Goal: Task Accomplishment & Management: Use online tool/utility

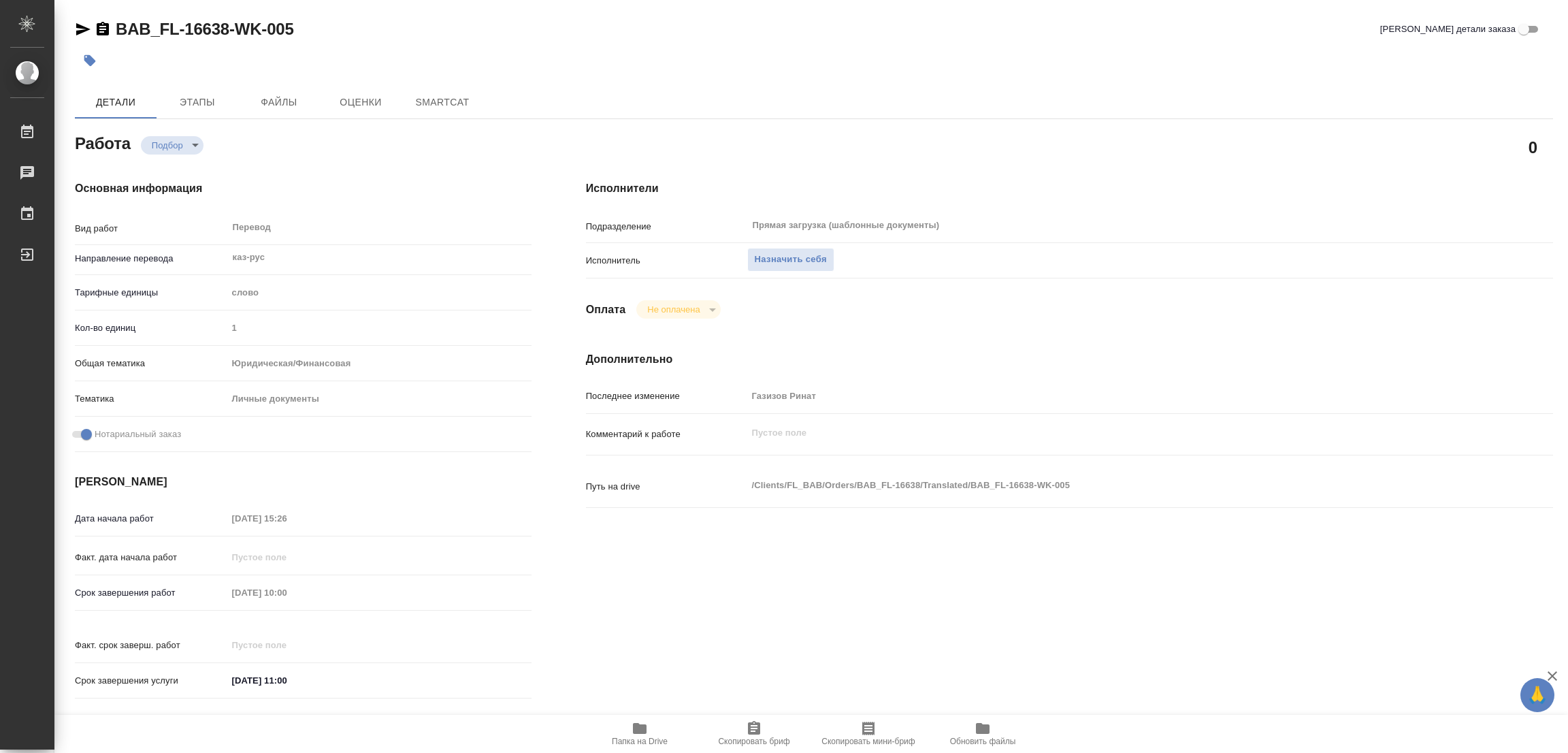
type textarea "x"
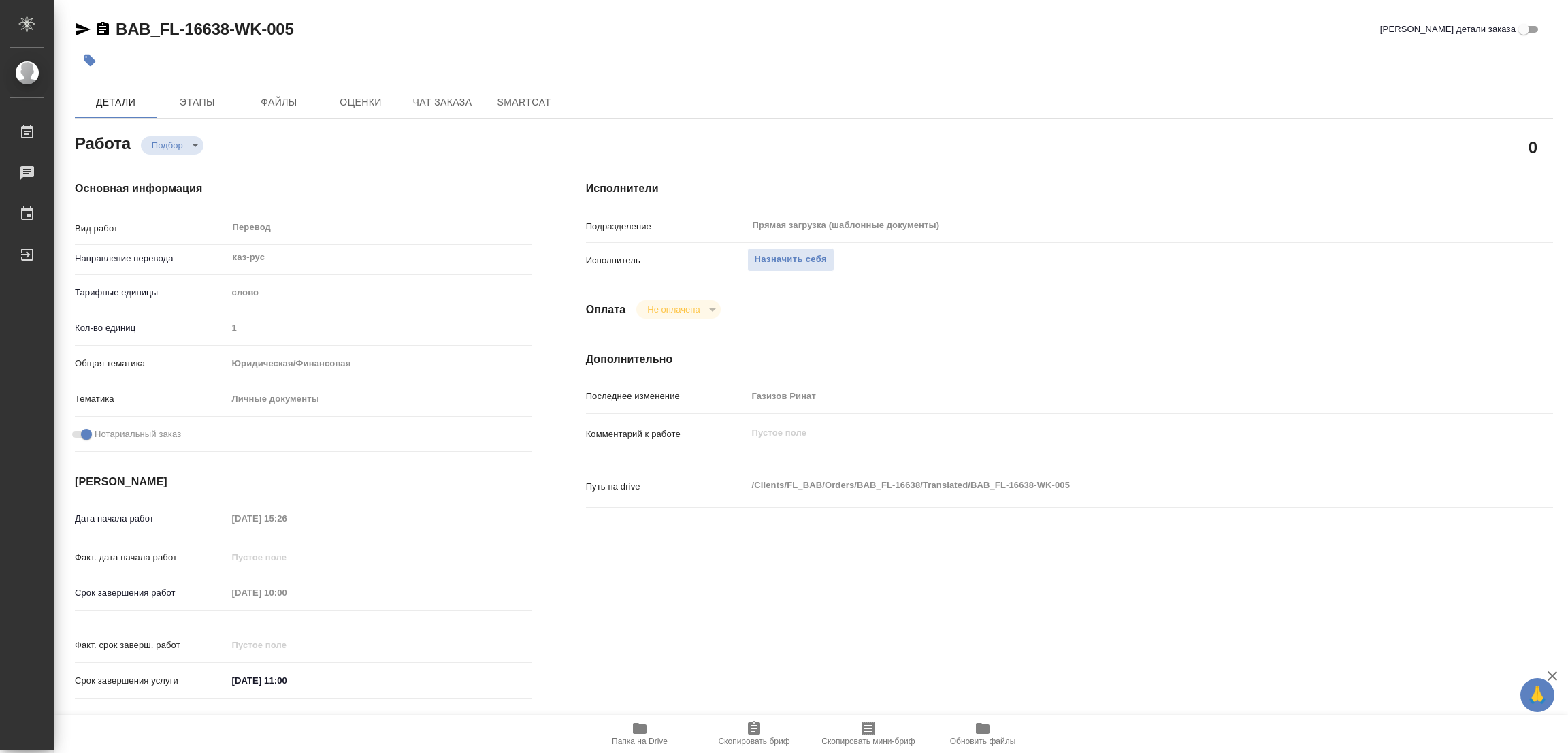
type textarea "x"
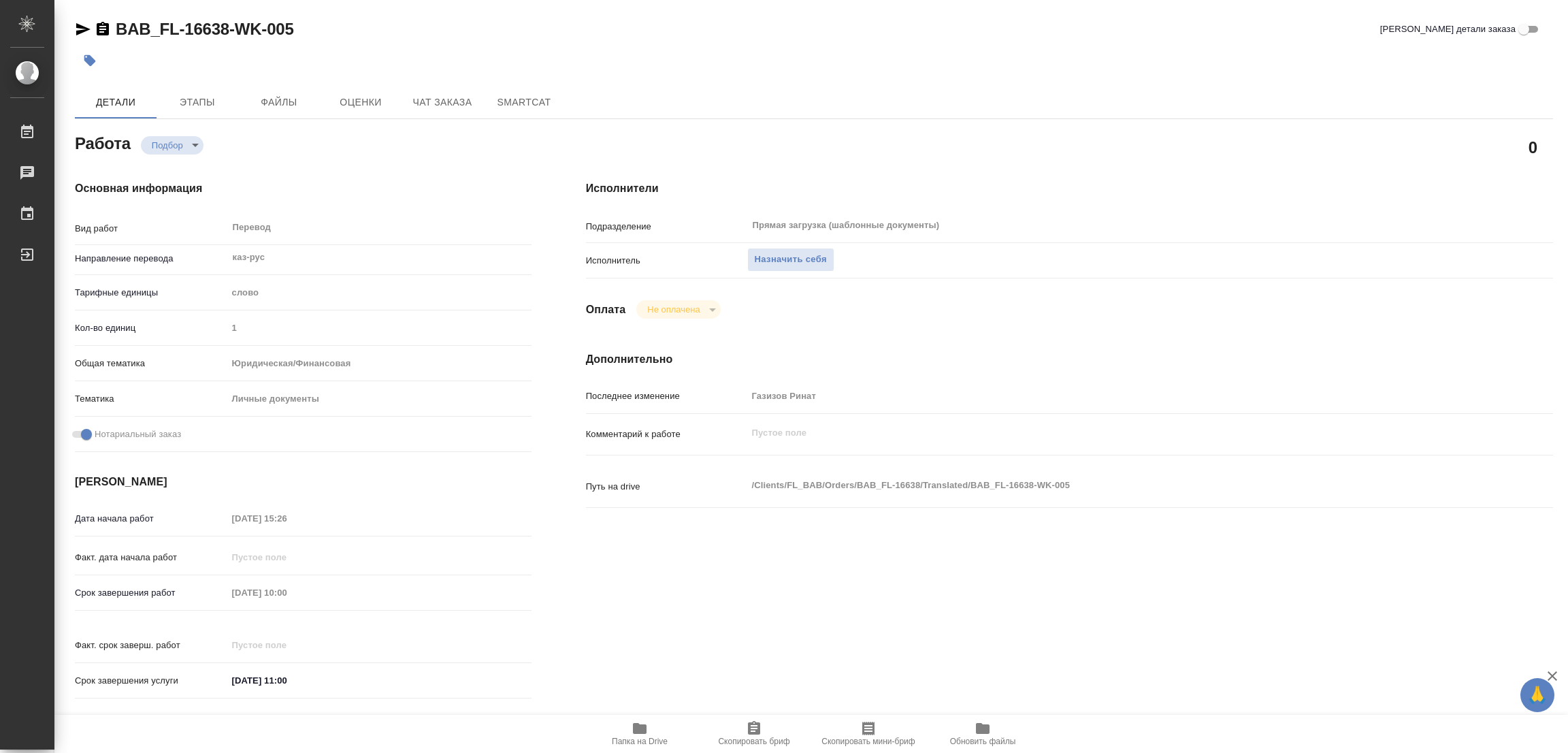
type textarea "x"
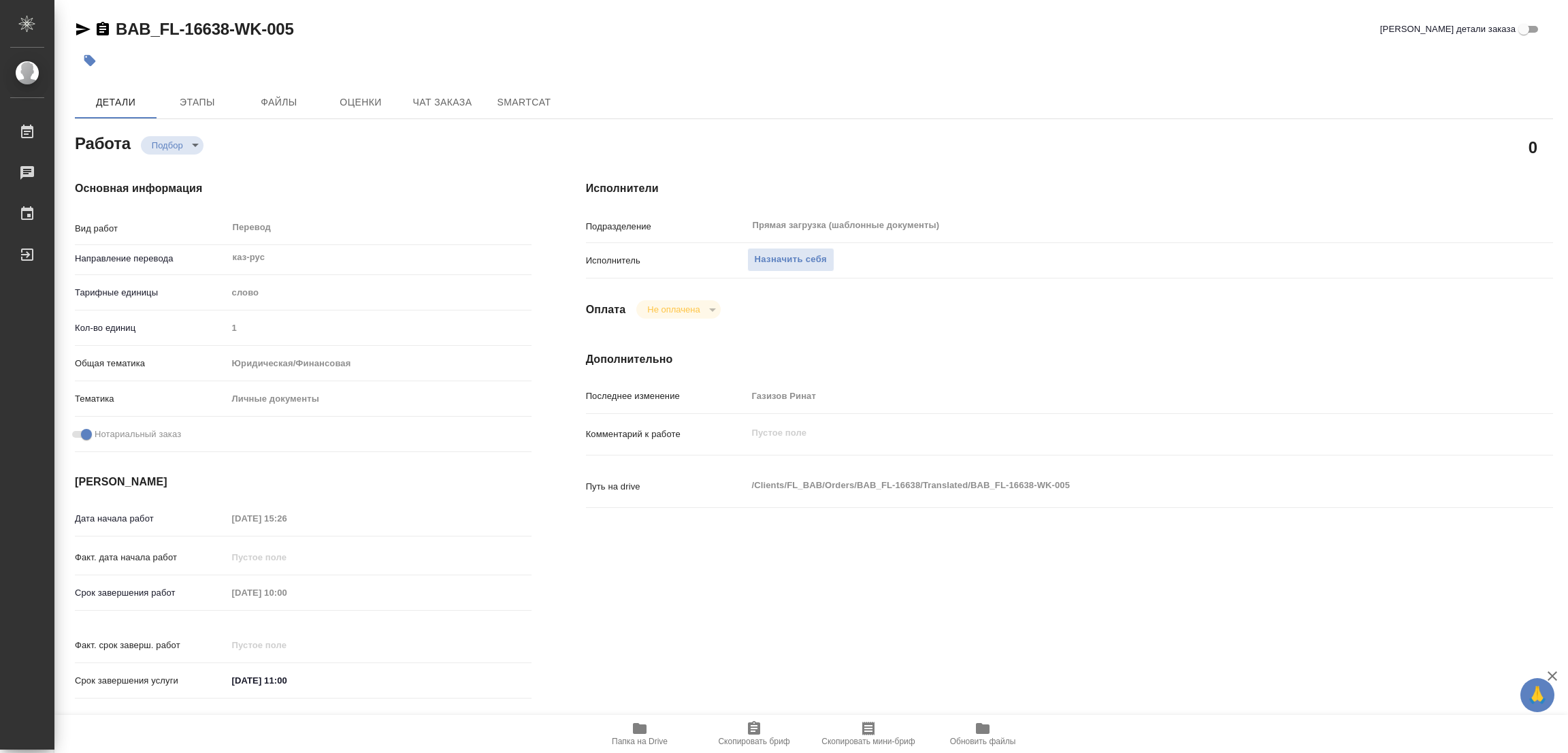
type textarea "x"
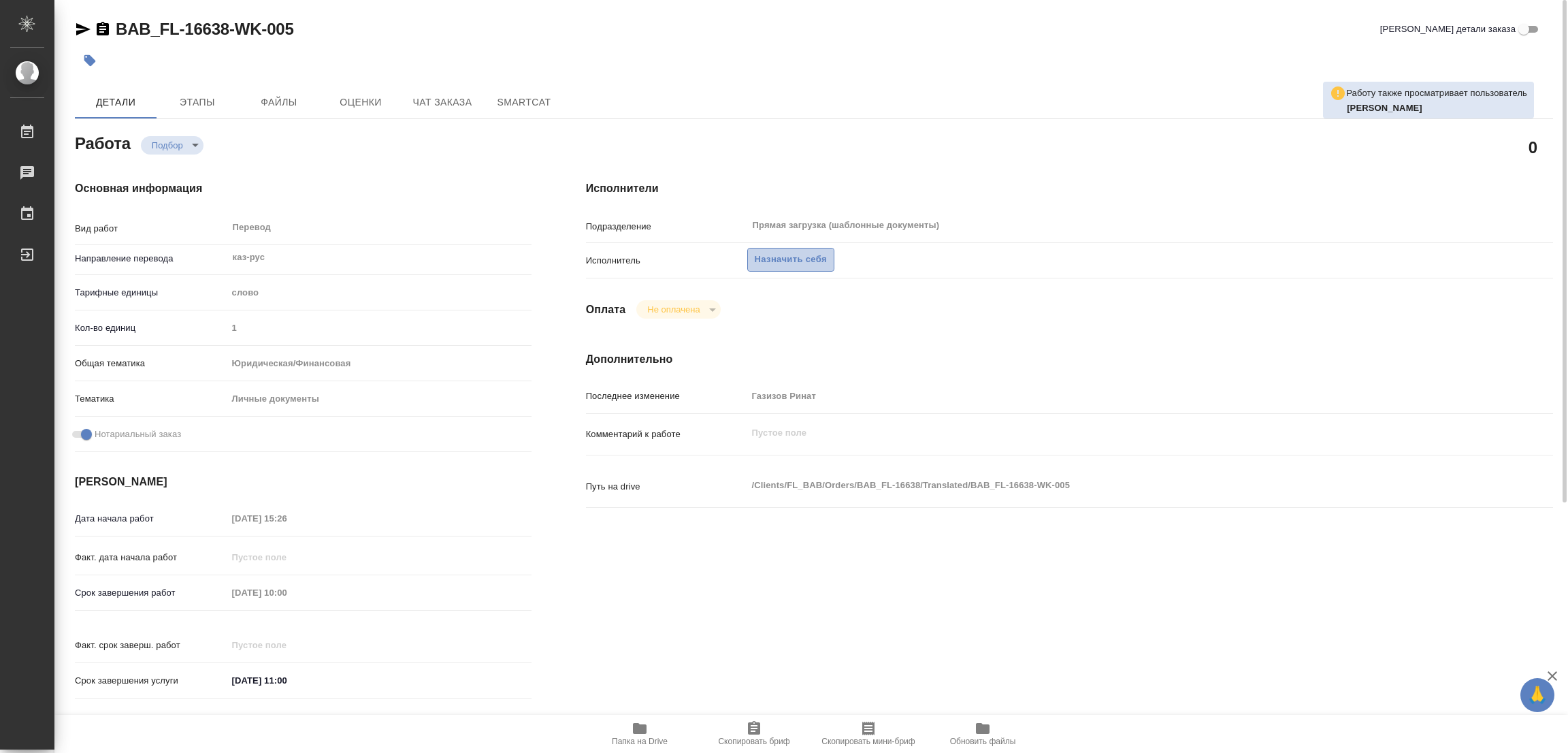
click at [761, 257] on span "Назначить себя" at bounding box center [791, 260] width 72 height 16
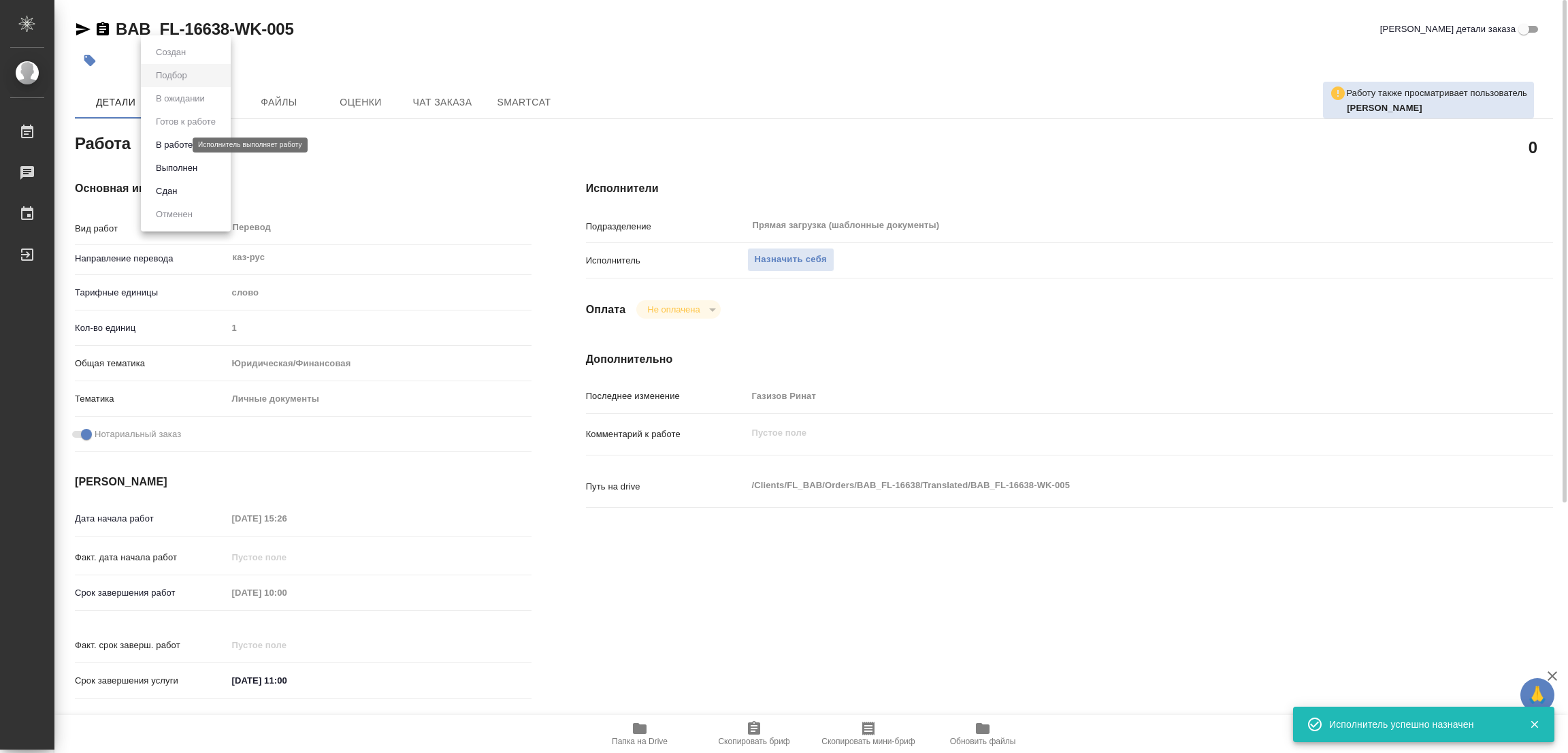
click at [160, 144] on body "🙏 .cls-1 fill:#fff; AWATERA [PERSON_NAME] Работы 0 Чаты График Выйти BAB_FL-166…" at bounding box center [784, 376] width 1568 height 753
